Goal: Information Seeking & Learning: Learn about a topic

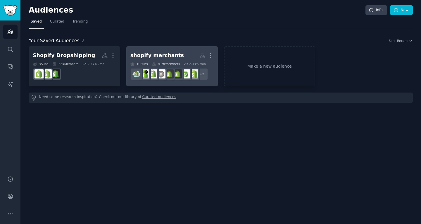
click at [139, 60] on h2 "shopify merchants More" at bounding box center [172, 55] width 83 height 10
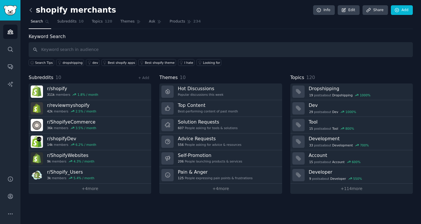
click at [32, 13] on icon at bounding box center [31, 10] width 6 height 6
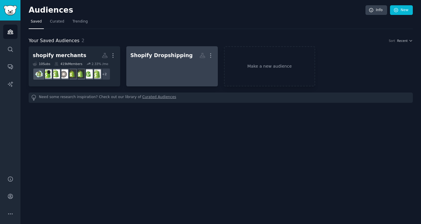
click at [139, 66] on div at bounding box center [172, 71] width 83 height 20
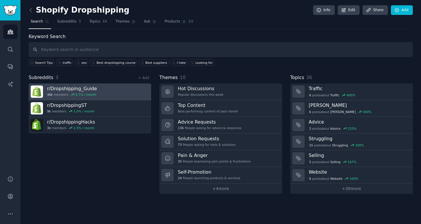
click at [94, 93] on link "r/ Dropshipping_Guide 46k members 2.7 % / month" at bounding box center [90, 91] width 123 height 17
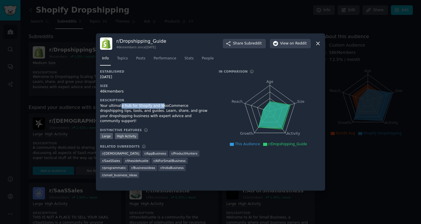
drag, startPoint x: 119, startPoint y: 107, endPoint x: 158, endPoint y: 106, distance: 39.5
click at [158, 106] on div "Your ultimate hub for Shopify and WooCommerce dropshipping tips, tools, and gui…" at bounding box center [155, 113] width 111 height 20
click at [317, 45] on icon at bounding box center [318, 43] width 6 height 6
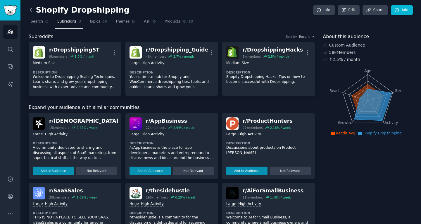
click at [33, 9] on icon at bounding box center [31, 10] width 6 height 6
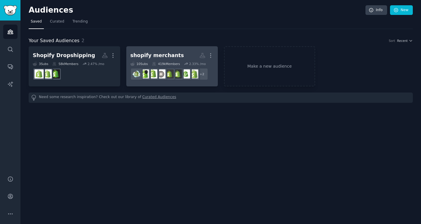
click at [182, 57] on h2 "shopify merchants Custom Audience More" at bounding box center [172, 55] width 83 height 10
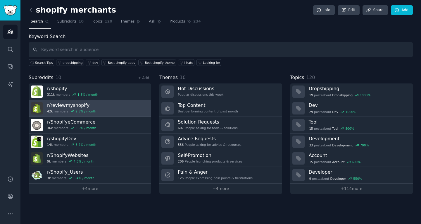
click at [101, 110] on link "r/ reviewmyshopify 42k members 2.5 % / month" at bounding box center [90, 108] width 123 height 17
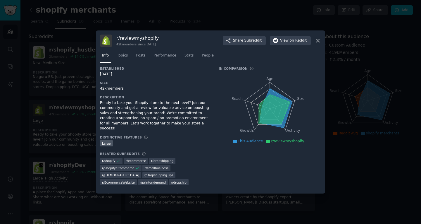
click at [318, 44] on icon at bounding box center [318, 40] width 6 height 6
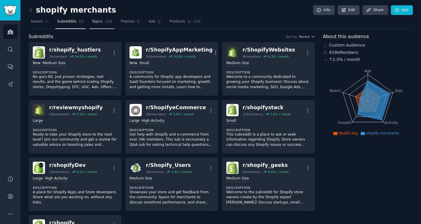
click at [93, 18] on link "Topics 120" at bounding box center [102, 23] width 25 height 12
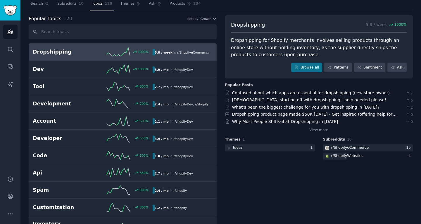
scroll to position [16, 0]
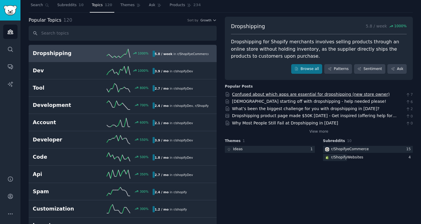
click at [288, 96] on link "Confused about which apps are essential for dropshipping (new store owner)" at bounding box center [311, 94] width 158 height 5
